Goal: Communication & Community: Answer question/provide support

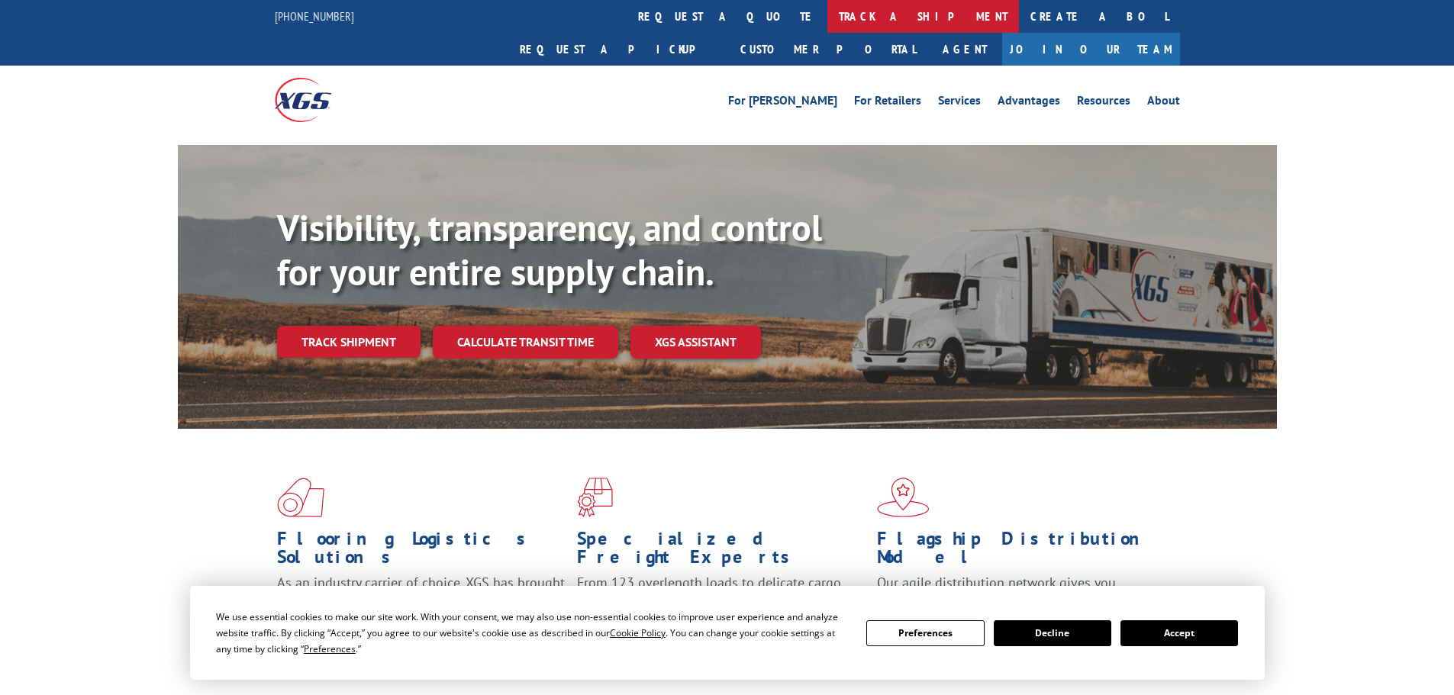
click at [828, 8] on link "track a shipment" at bounding box center [924, 16] width 192 height 33
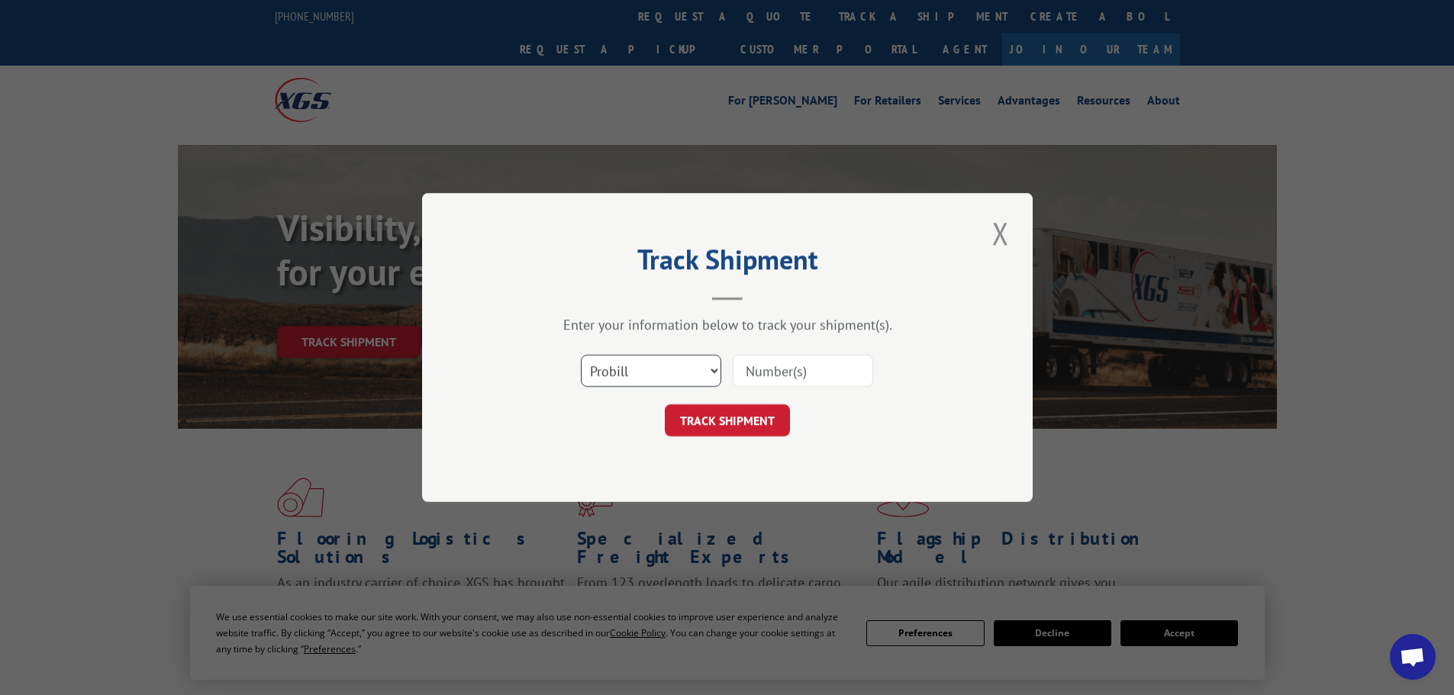
click at [611, 356] on select "Select category... Probill BOL PO" at bounding box center [651, 371] width 140 height 32
select select "po"
click at [581, 355] on select "Select category... Probill BOL PO" at bounding box center [651, 371] width 140 height 32
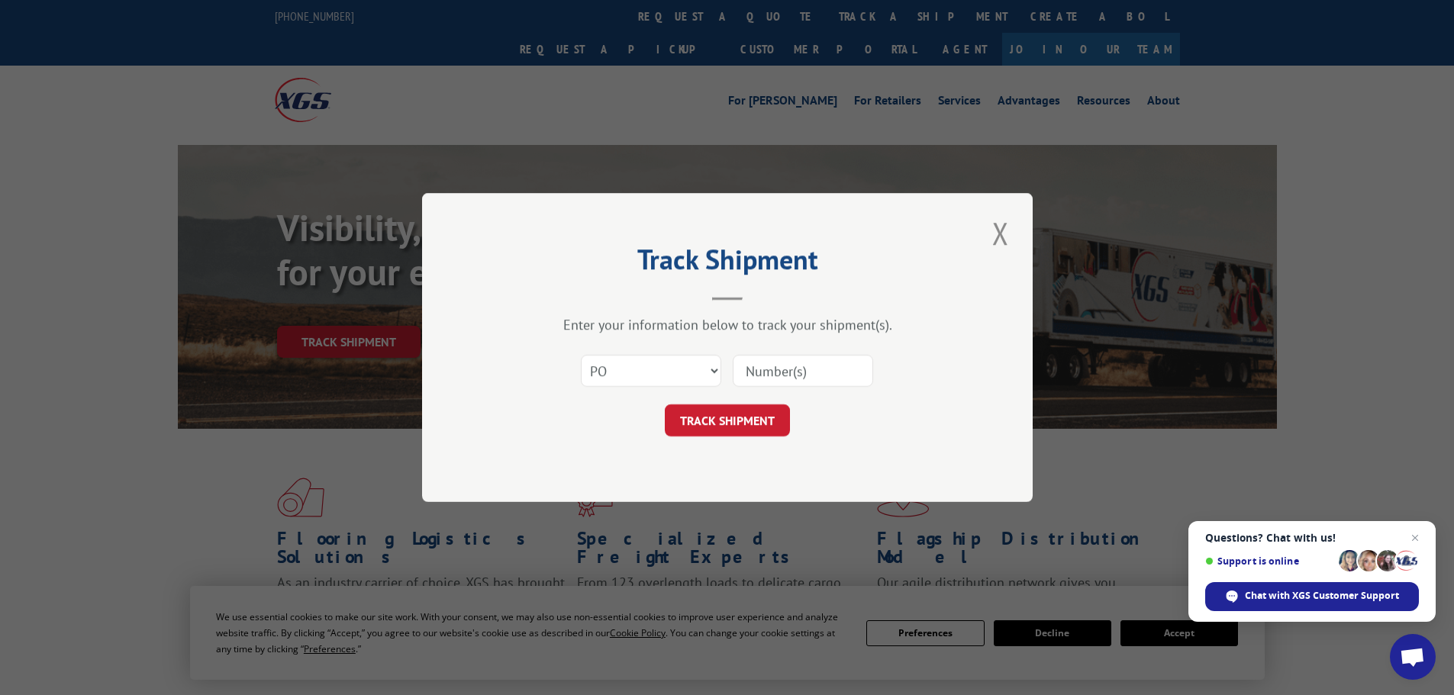
click at [780, 378] on input at bounding box center [803, 371] width 140 height 32
paste input "13505018"
type input "13505018"
click at [748, 421] on button "TRACK SHIPMENT" at bounding box center [727, 421] width 125 height 32
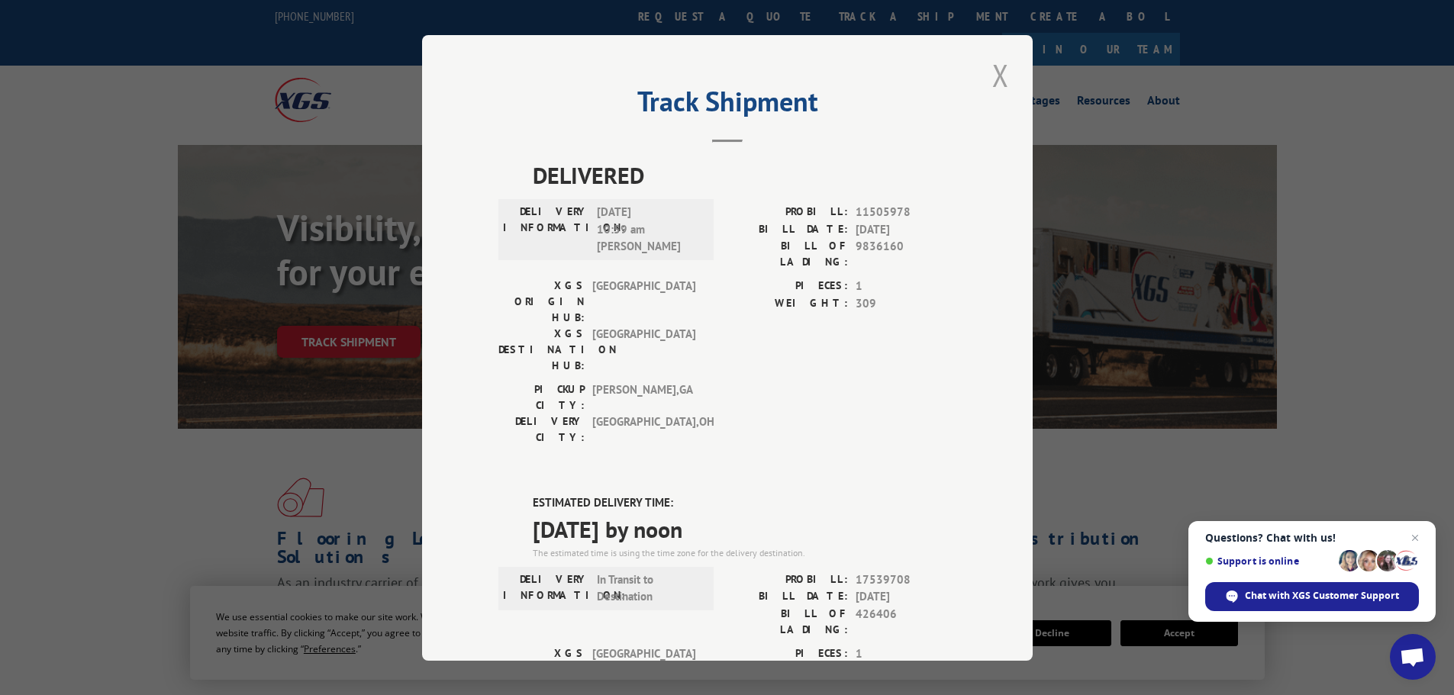
click at [988, 79] on button "Close modal" at bounding box center [1001, 75] width 26 height 42
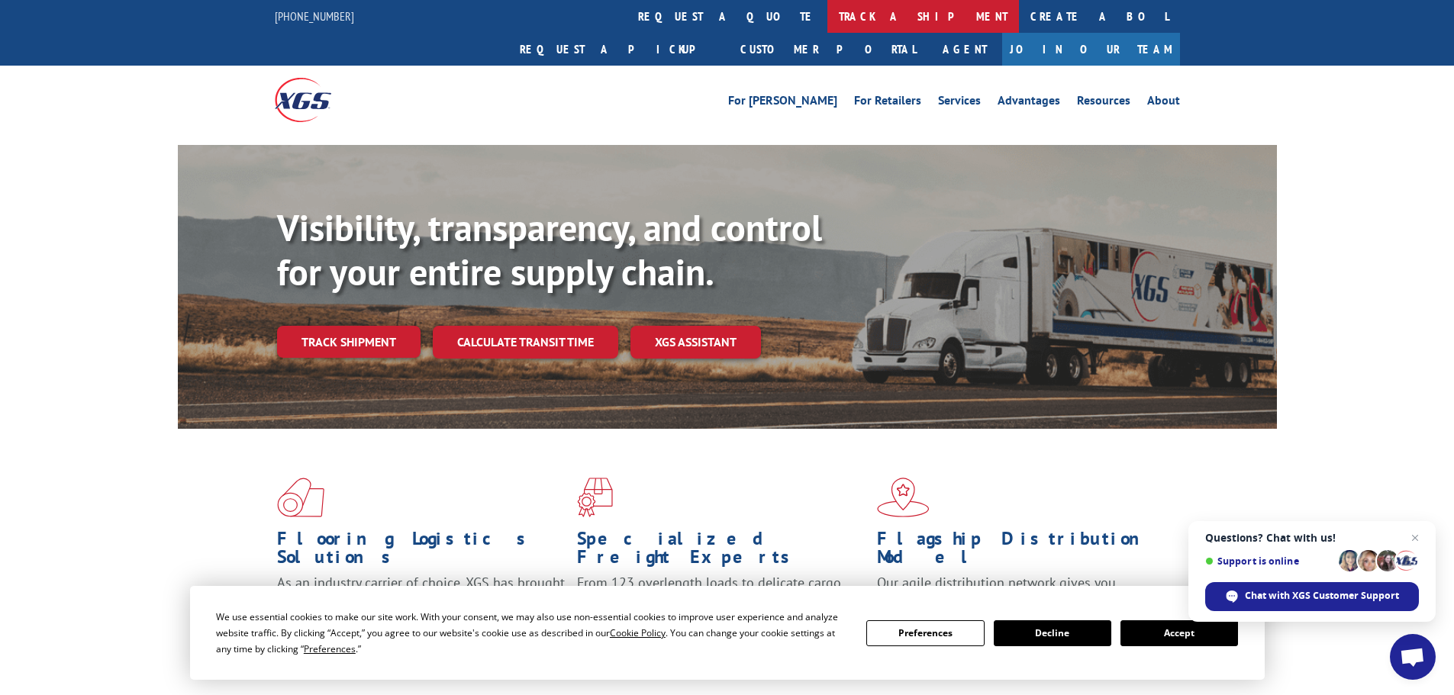
click at [828, 16] on link "track a shipment" at bounding box center [924, 16] width 192 height 33
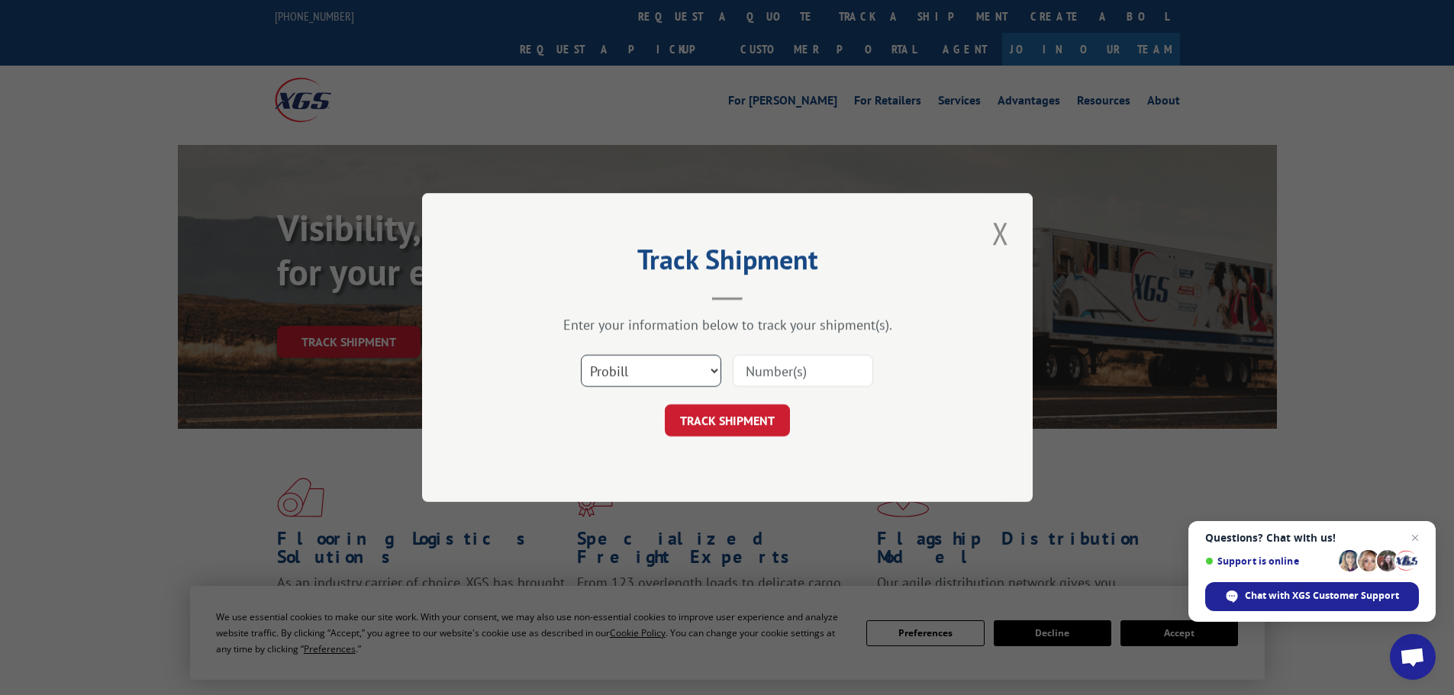
click at [619, 374] on select "Select category... Probill BOL PO" at bounding box center [651, 371] width 140 height 32
select select "po"
click at [581, 355] on select "Select category... Probill BOL PO" at bounding box center [651, 371] width 140 height 32
click at [768, 370] on input at bounding box center [803, 371] width 140 height 32
paste input "13504978"
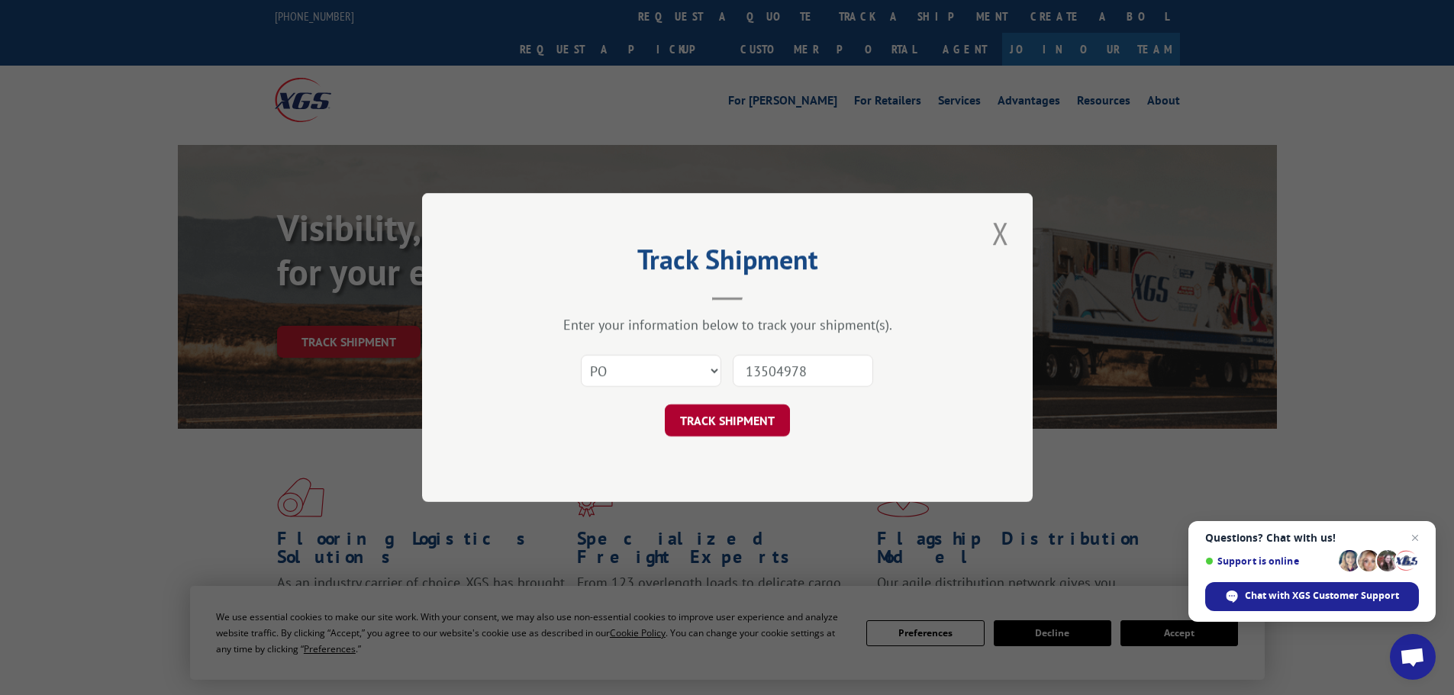
type input "13504978"
click at [735, 419] on button "TRACK SHIPMENT" at bounding box center [727, 421] width 125 height 32
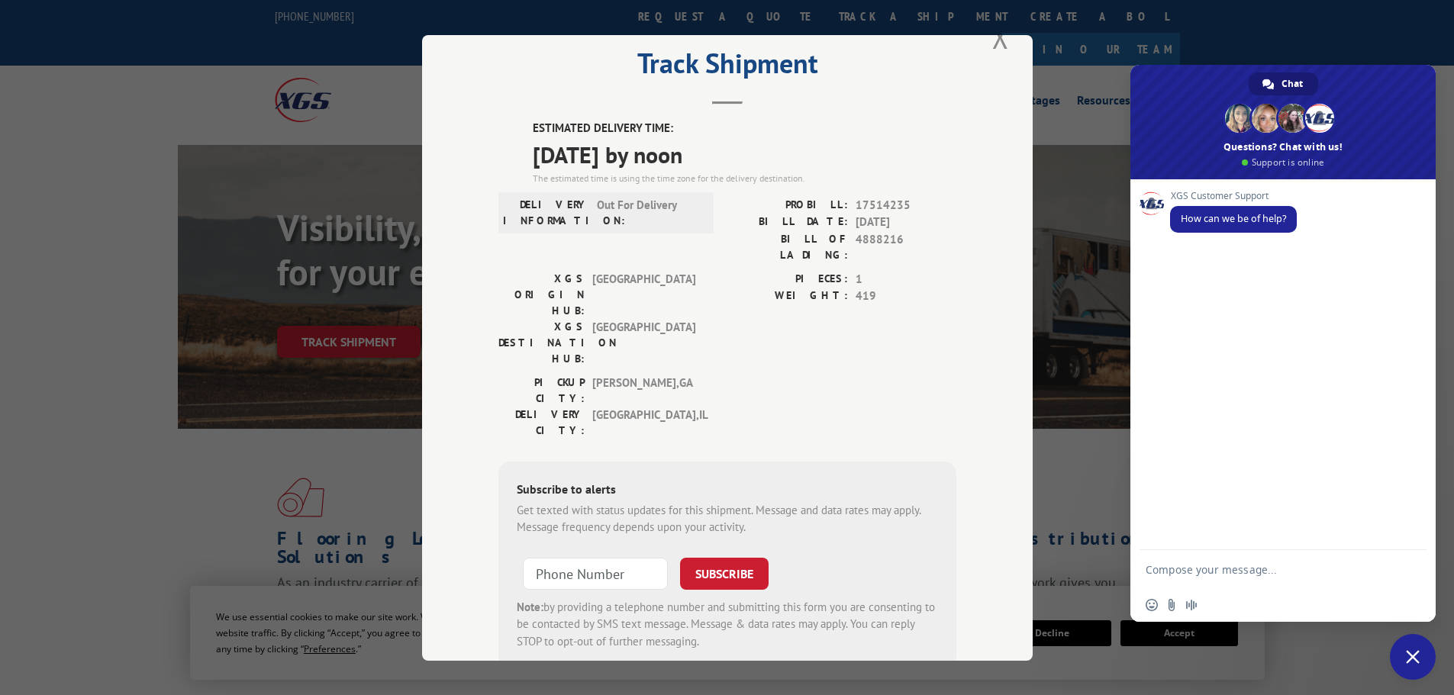
scroll to position [2, 0]
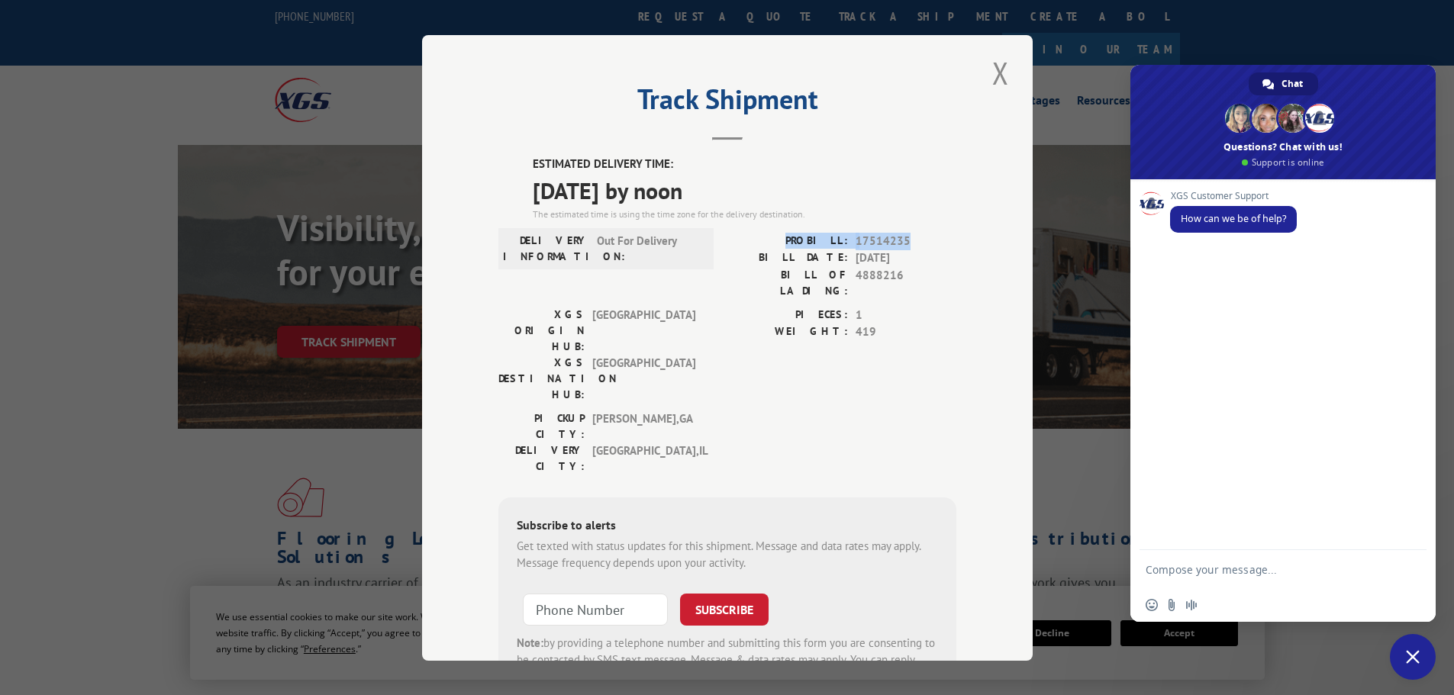
drag, startPoint x: 802, startPoint y: 238, endPoint x: 905, endPoint y: 240, distance: 103.8
click at [905, 240] on div "PROBILL: 17514235" at bounding box center [842, 241] width 229 height 18
copy div "PROBILL: 17514235"
click at [1172, 573] on textarea "Compose your message..." at bounding box center [1268, 569] width 244 height 38
paste textarea "PROBILL: 17514235"
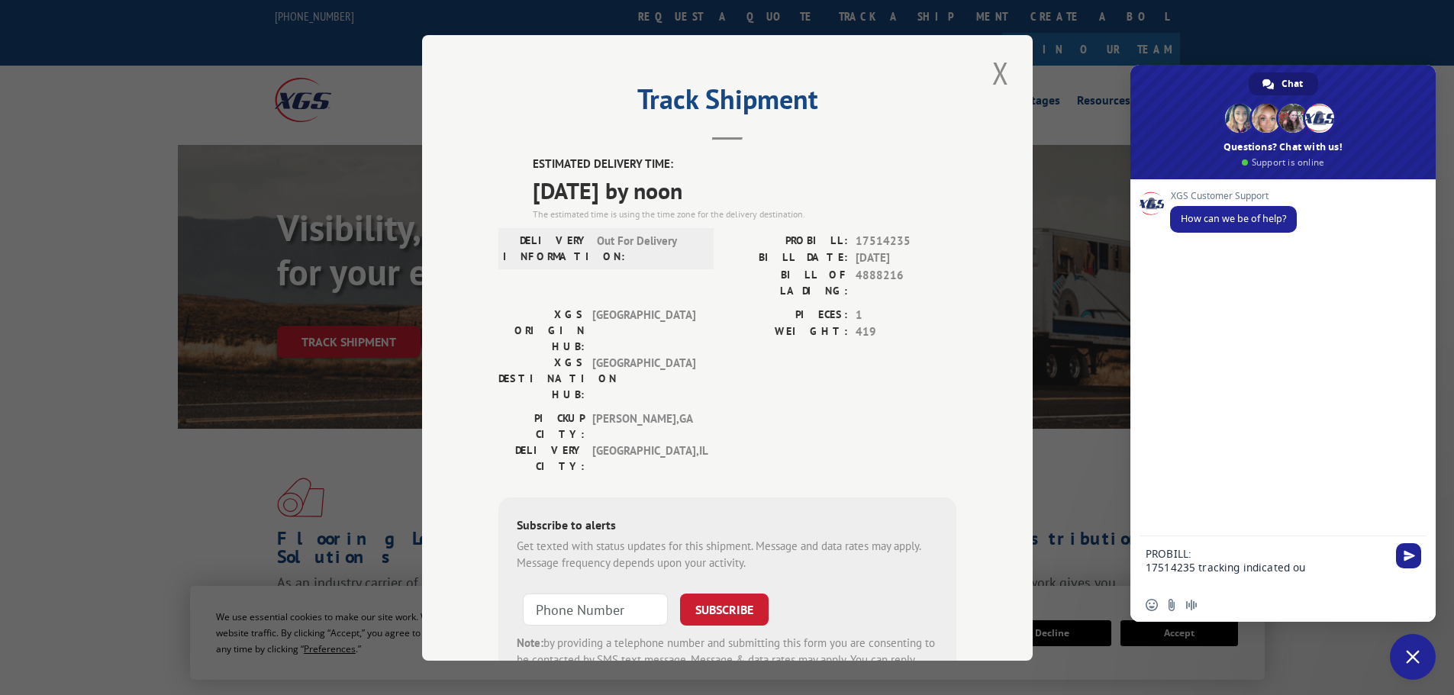
scroll to position [0, 0]
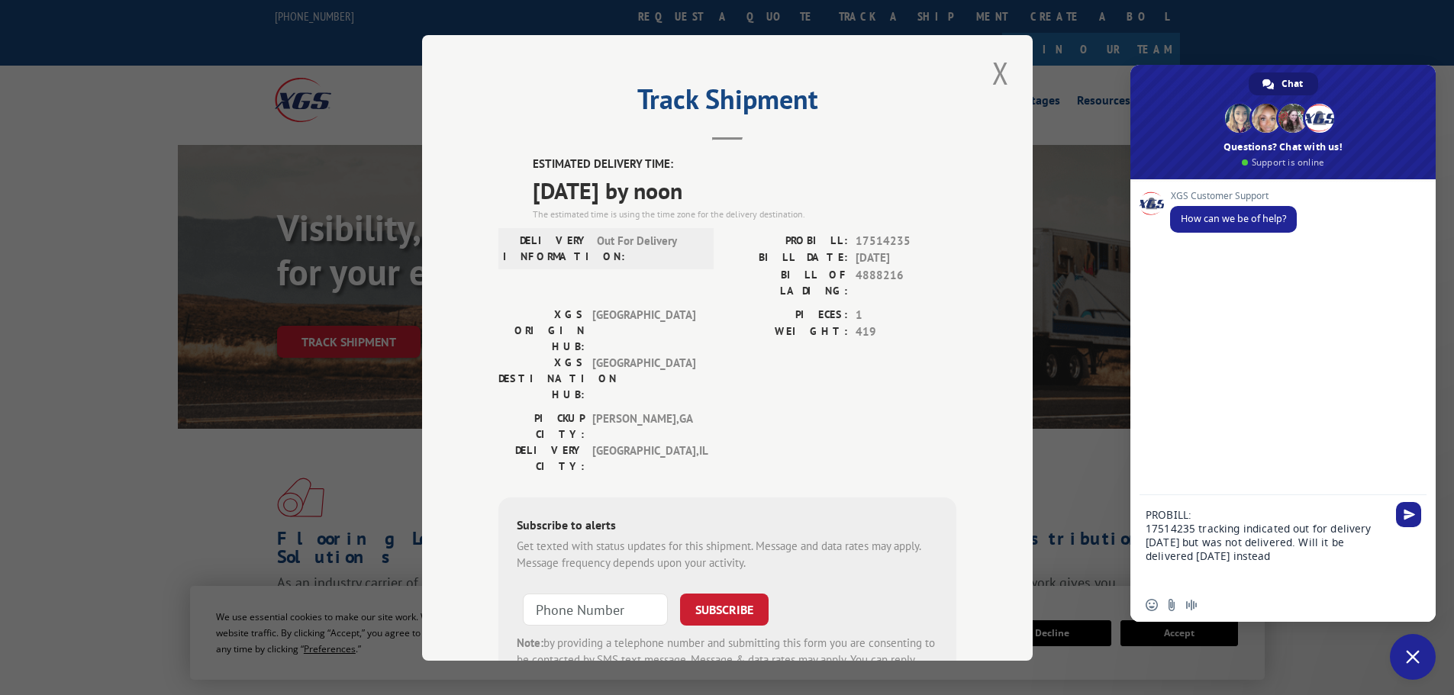
type textarea "PROBILL: 17514235 tracking indicated out for delivery [DATE] but was not delive…"
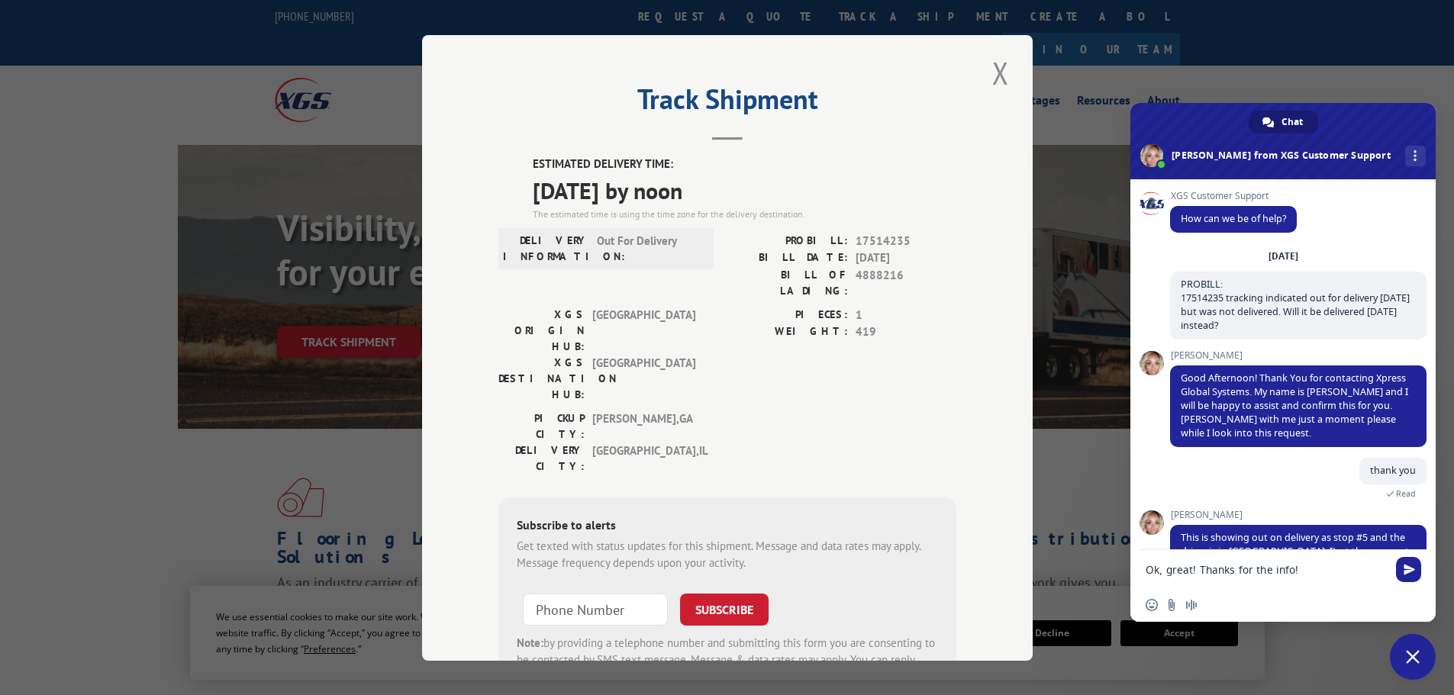
type textarea "Ok, great! Thanks for the info! Have a great day!"
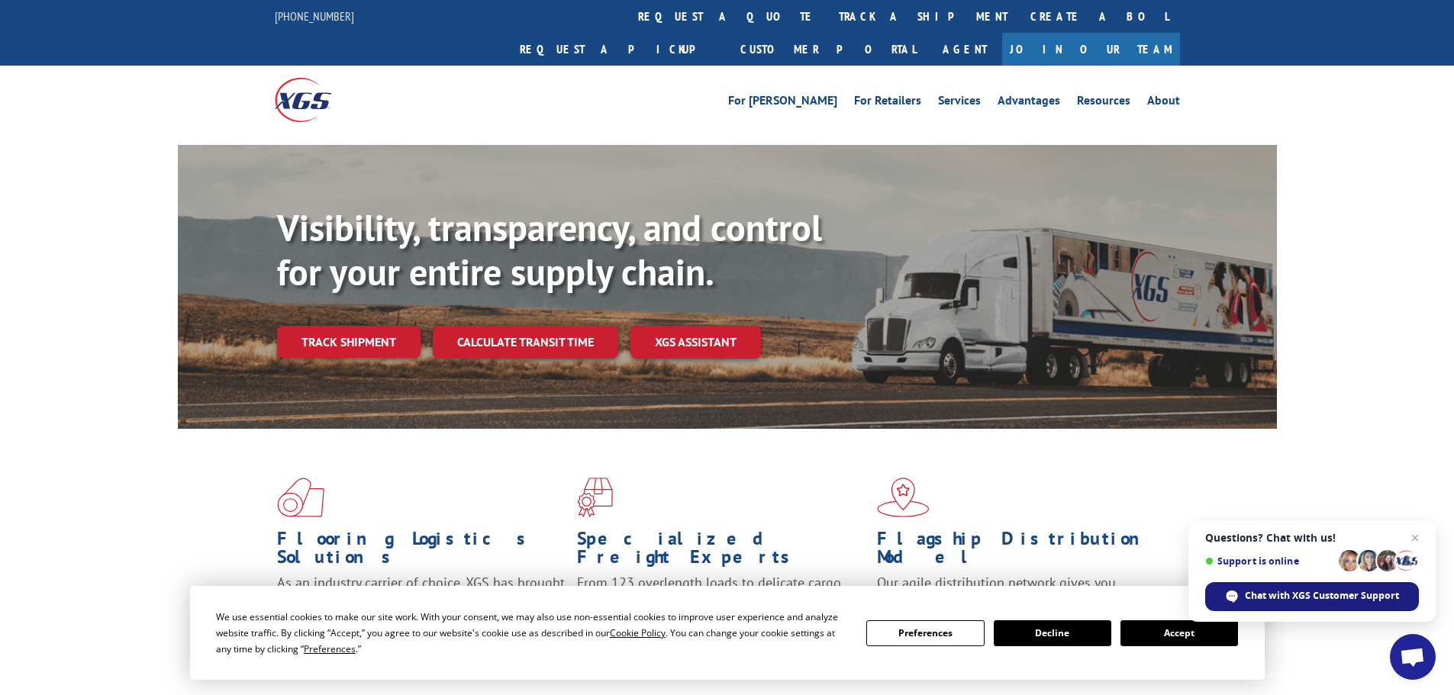
click at [1298, 595] on span "Chat with XGS Customer Support" at bounding box center [1322, 596] width 154 height 14
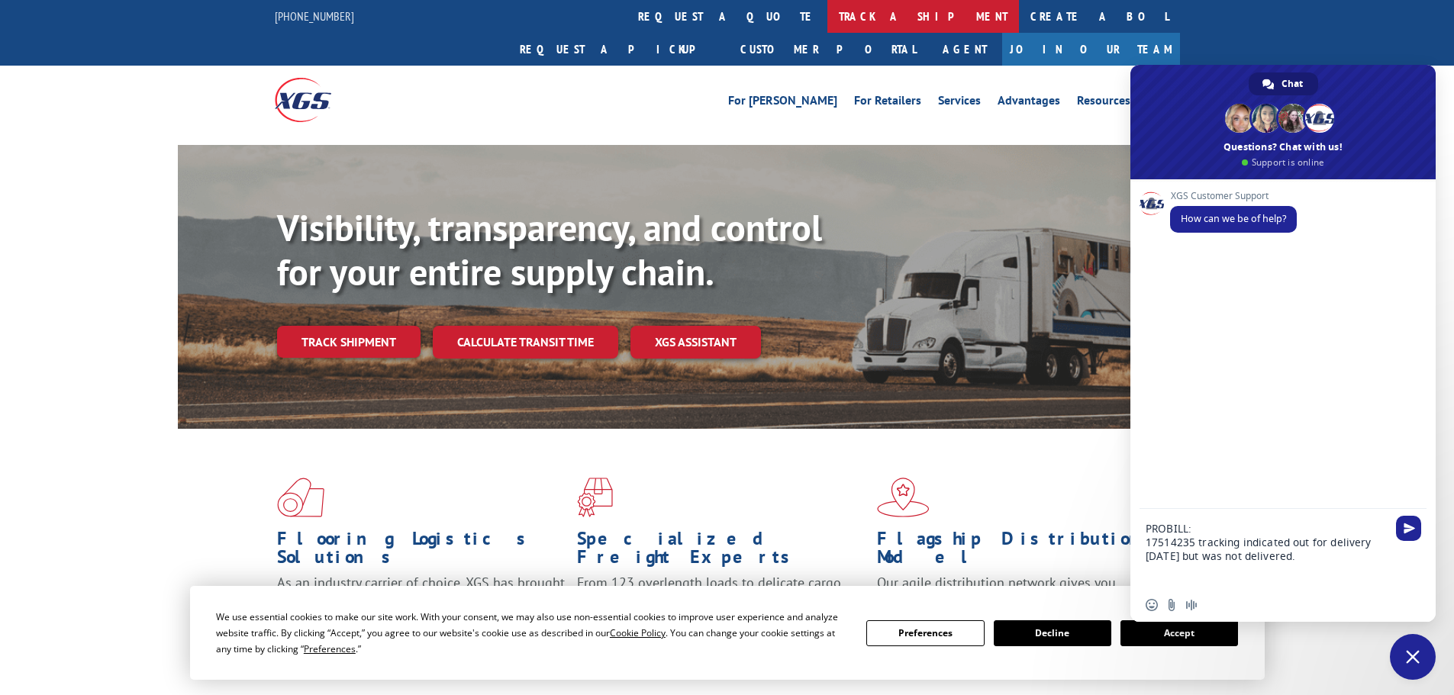
type textarea "PROBILL: 17514235 tracking indicated out for delivery [DATE] but was not delive…"
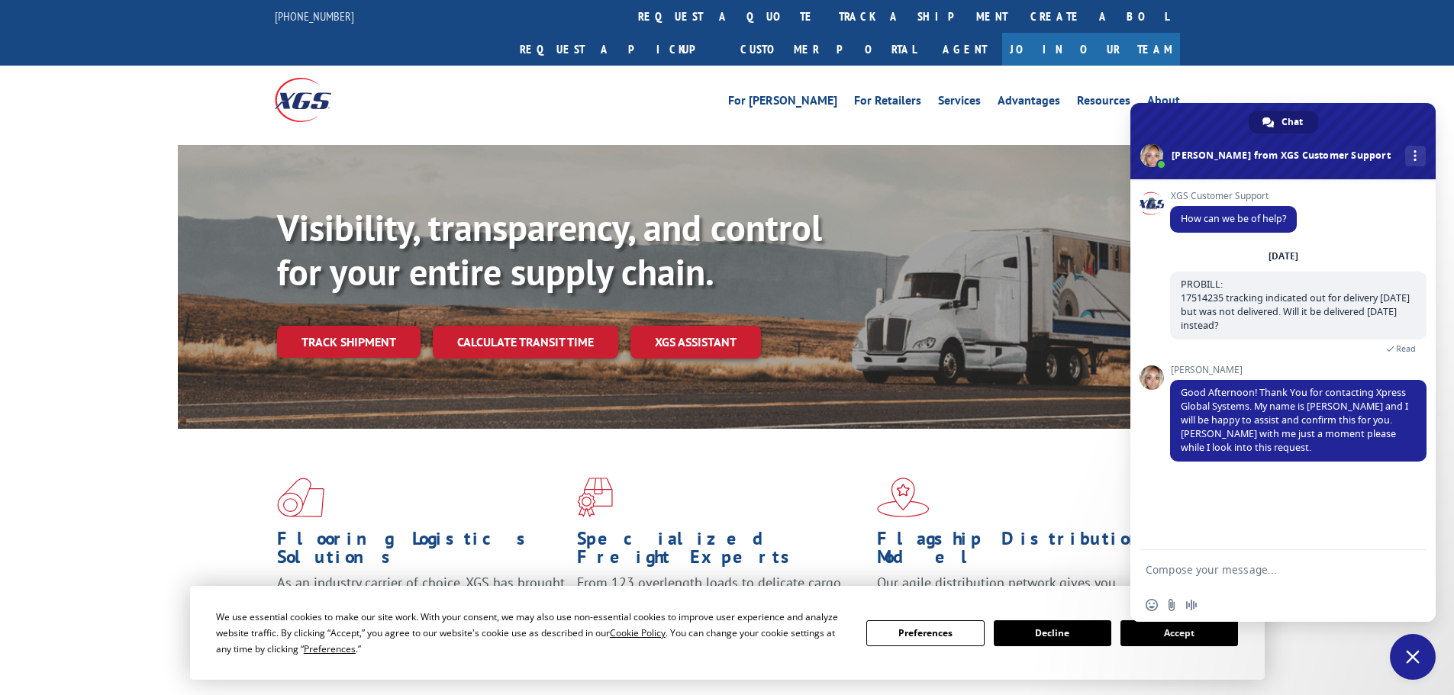
click at [1202, 566] on textarea "Compose your message..." at bounding box center [1268, 569] width 244 height 38
type textarea "thank you"
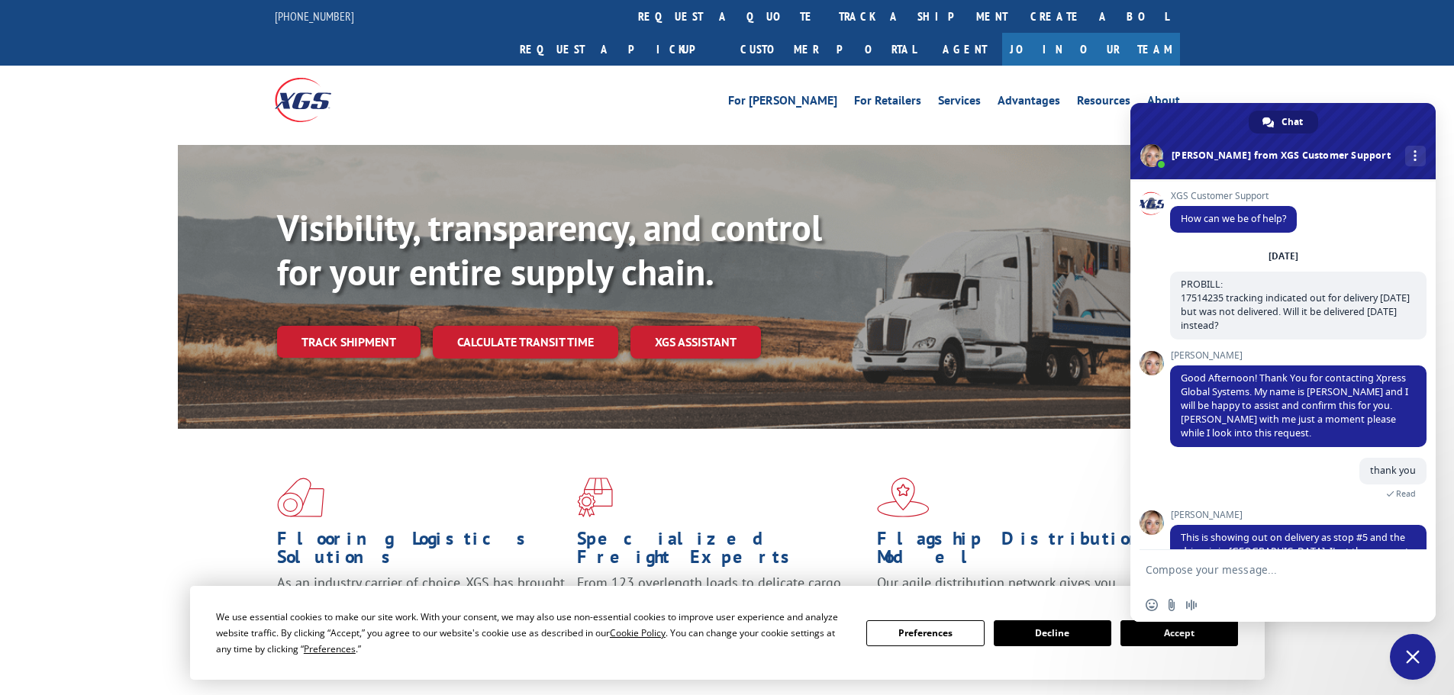
scroll to position [32, 0]
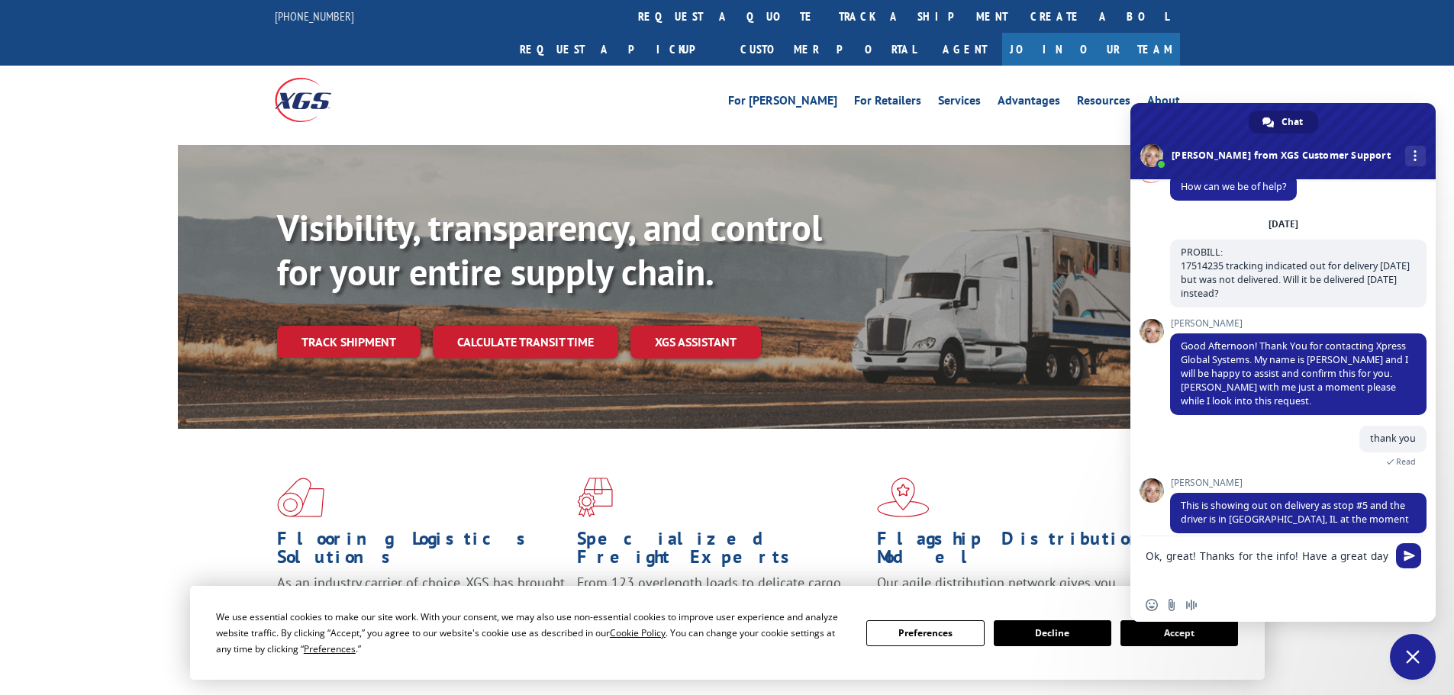
type textarea "Ok, great! Thanks for the info! Have a great day!"
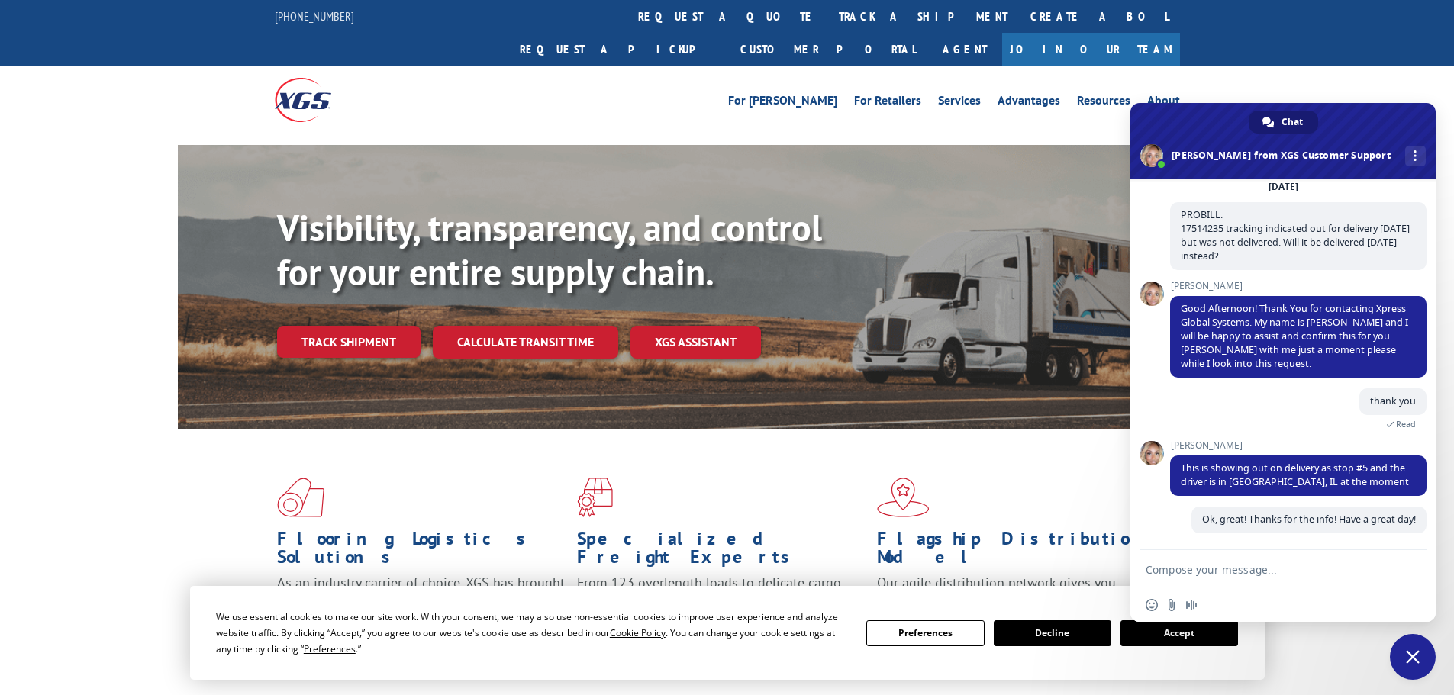
scroll to position [69, 0]
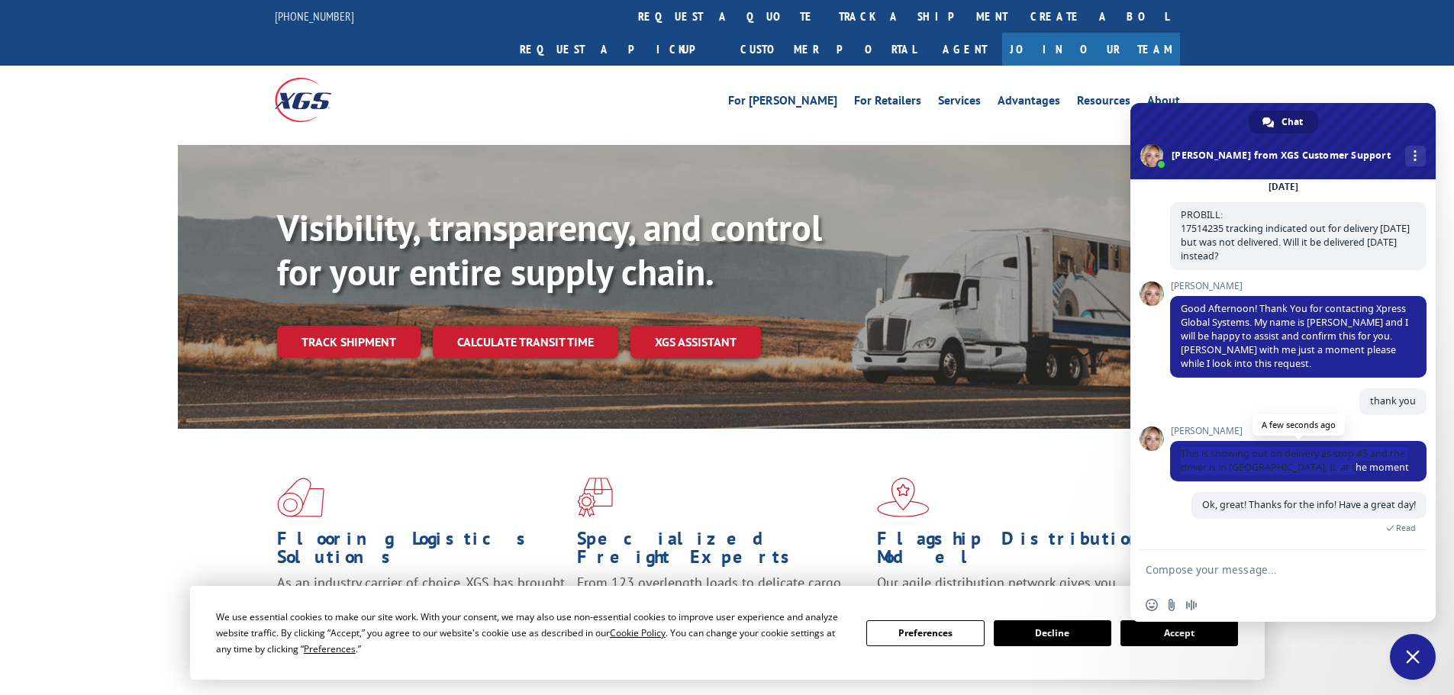
drag, startPoint x: 1183, startPoint y: 453, endPoint x: 1366, endPoint y: 467, distance: 183.0
click at [1392, 470] on span "This is showing out on delivery as stop #5 and the driver is in [GEOGRAPHIC_DAT…" at bounding box center [1298, 461] width 256 height 40
copy span "This is showing out on delivery as stop #5 and the driver is in [GEOGRAPHIC_DAT…"
click at [1140, 479] on div "XGS Customer Support How can we be of help? Tuesday, 12 August PROBILL: 1751423…" at bounding box center [1283, 364] width 305 height 371
click at [1237, 415] on div "thank you 2 minutes ago" at bounding box center [1298, 407] width 256 height 37
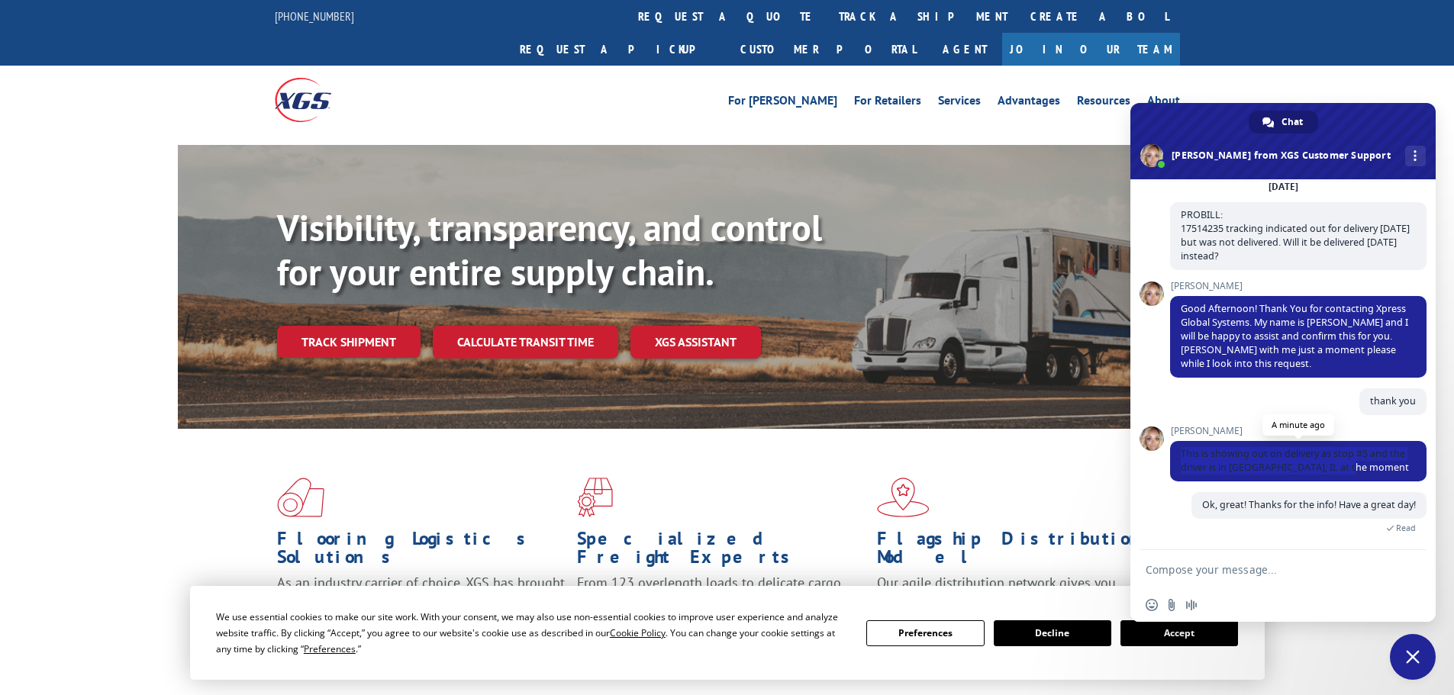
click at [1260, 454] on span "This is showing out on delivery as stop #5 and the driver is in [GEOGRAPHIC_DAT…" at bounding box center [1295, 460] width 228 height 27
click at [1413, 664] on span "Close chat" at bounding box center [1413, 657] width 46 height 46
